Goal: Navigation & Orientation: Understand site structure

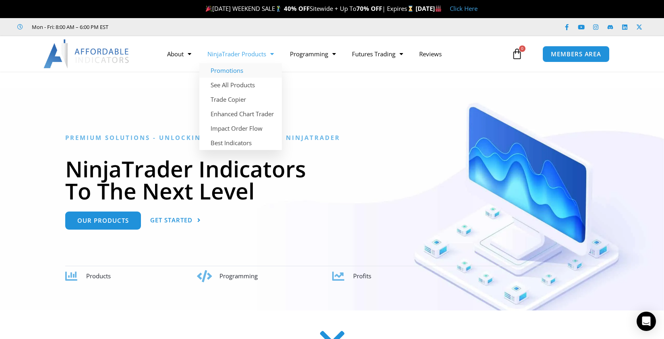
click at [237, 72] on link "Promotions" at bounding box center [240, 70] width 83 height 14
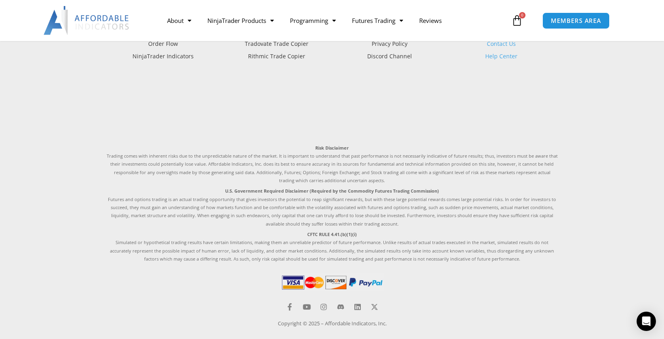
scroll to position [1624, 0]
